Goal: Navigation & Orientation: Find specific page/section

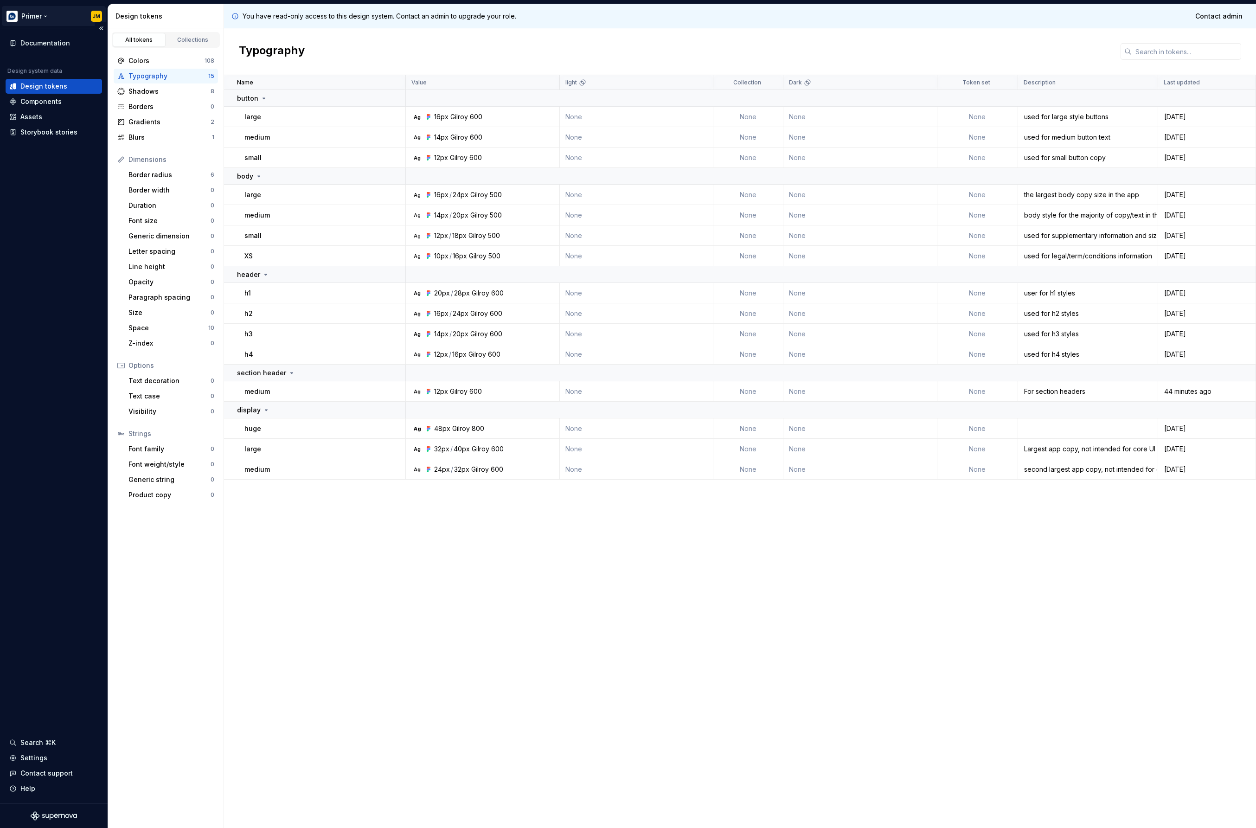
click at [40, 13] on html "Primer JM Documentation Design system data Design tokens Components Assets Stor…" at bounding box center [628, 414] width 1256 height 828
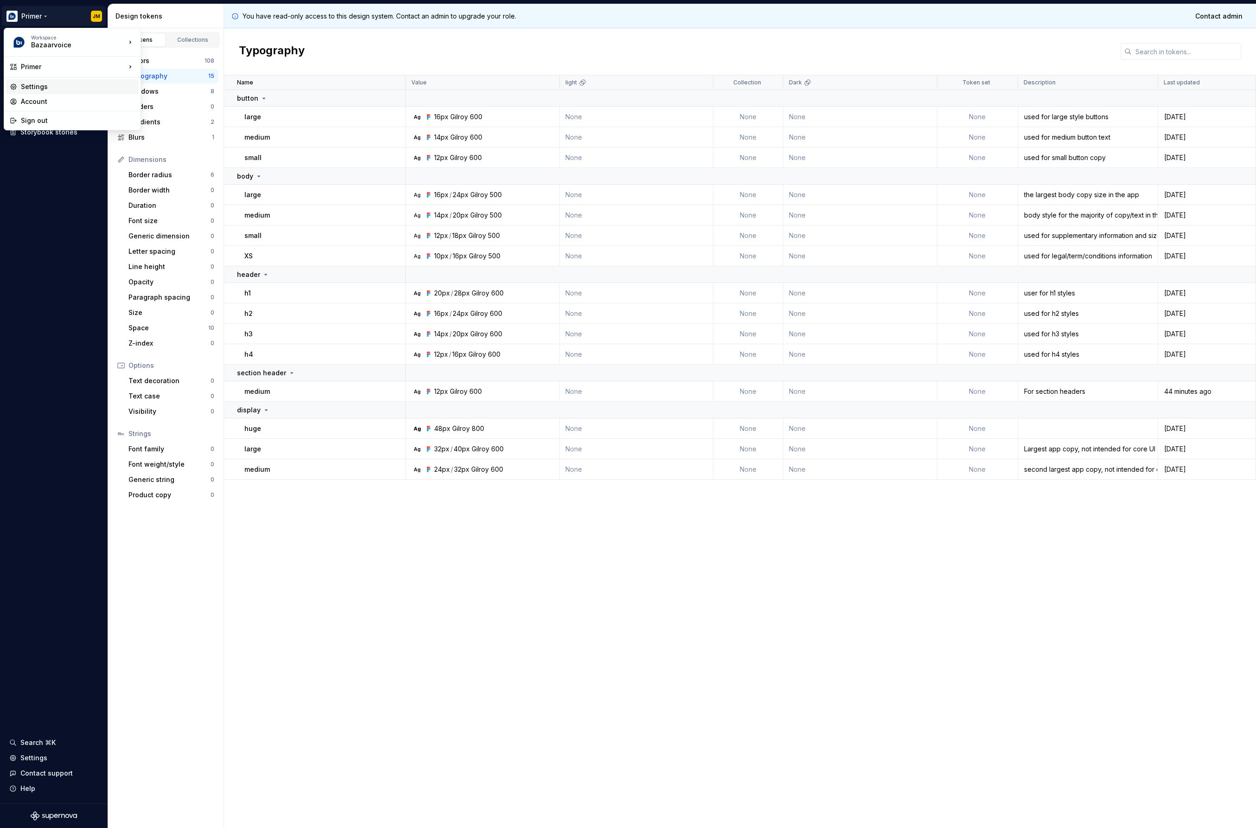
click at [51, 86] on div "Settings" at bounding box center [78, 86] width 114 height 9
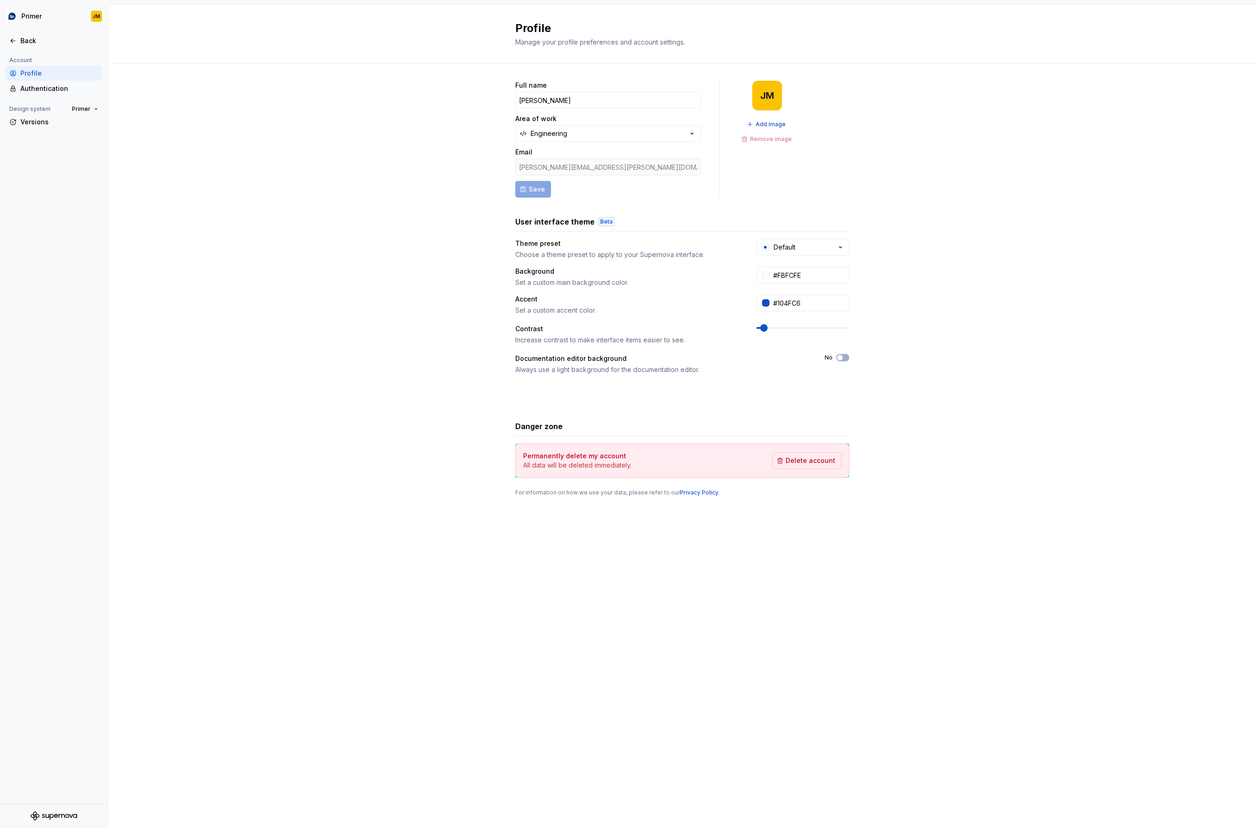
click at [331, 339] on div "Full name [PERSON_NAME] Area of work Engineering Email [PERSON_NAME][EMAIL_ADDR…" at bounding box center [682, 297] width 1148 height 467
